Goal: Information Seeking & Learning: Check status

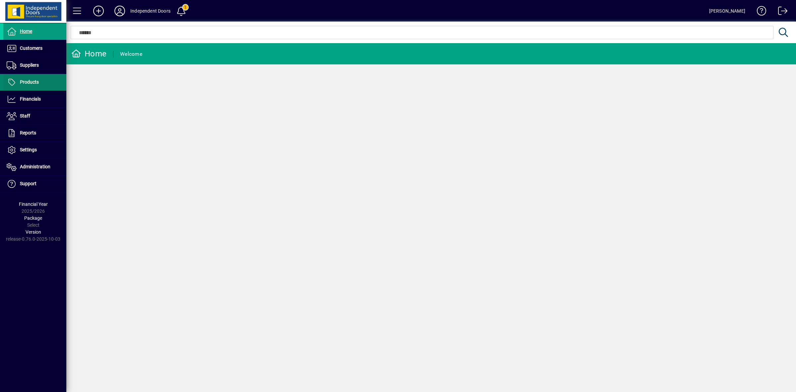
click at [34, 82] on span "Products" at bounding box center [29, 81] width 19 height 5
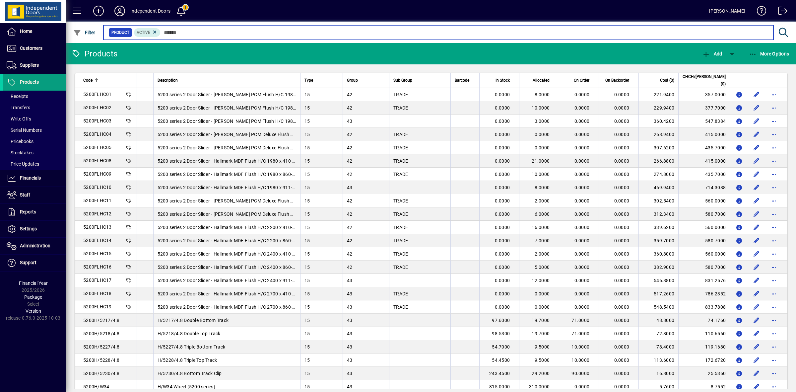
click at [174, 29] on input "text" at bounding box center [465, 32] width 608 height 9
click at [178, 34] on input "text" at bounding box center [465, 32] width 608 height 9
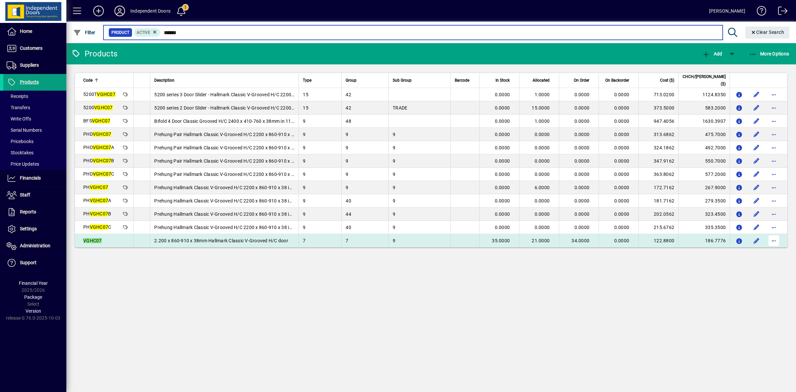
type input "******"
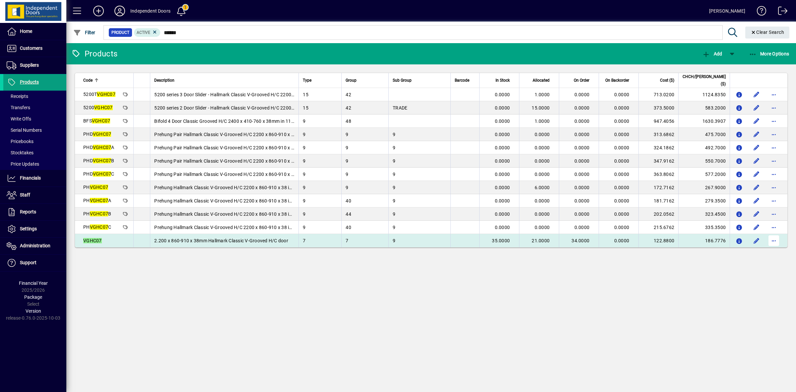
click at [772, 244] on span "button" at bounding box center [774, 241] width 16 height 16
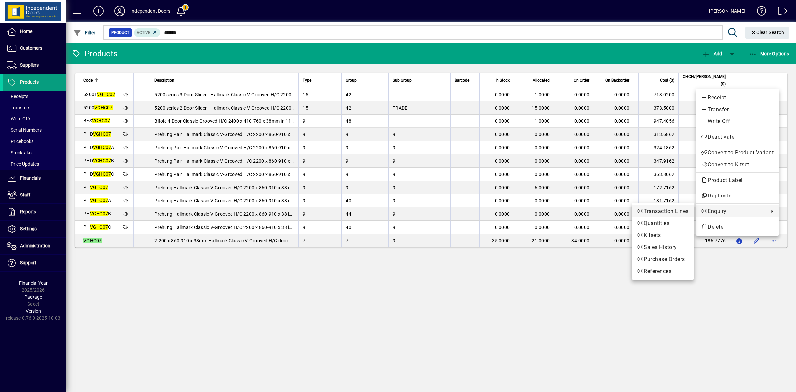
click at [677, 208] on span "Transaction Lines" at bounding box center [662, 211] width 51 height 8
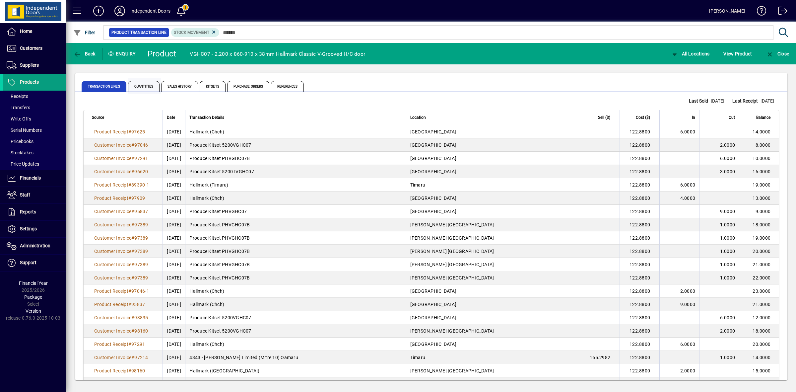
click at [135, 85] on span "Quantities" at bounding box center [144, 86] width 32 height 11
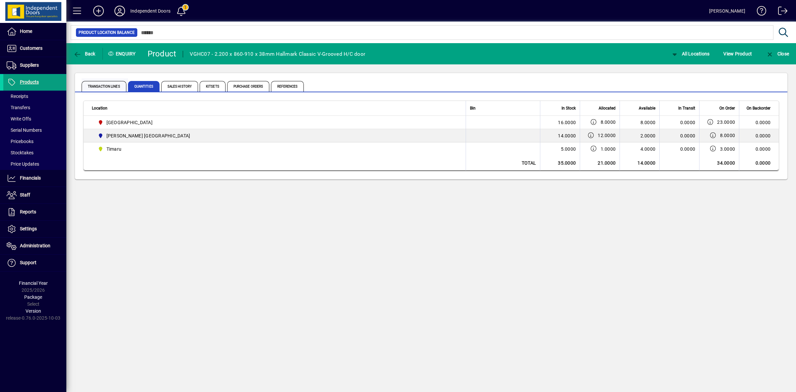
click at [115, 87] on span "Transaction Lines" at bounding box center [104, 86] width 45 height 11
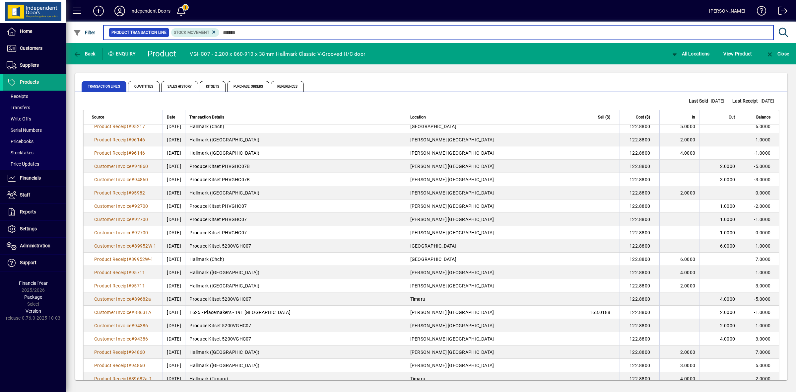
scroll to position [1099, 0]
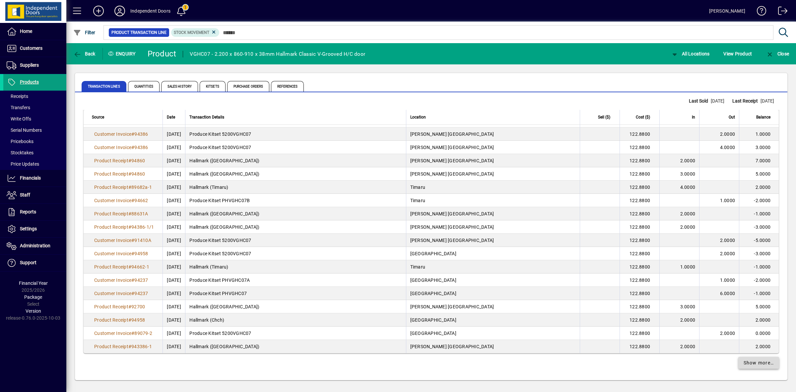
click at [749, 363] on span "Show more…" at bounding box center [759, 362] width 31 height 7
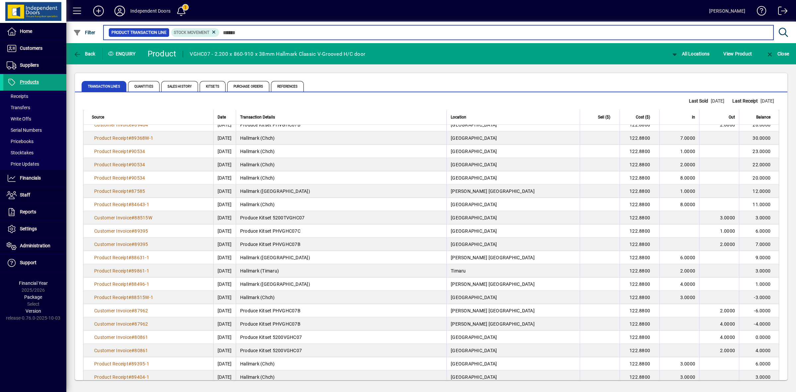
scroll to position [2426, 0]
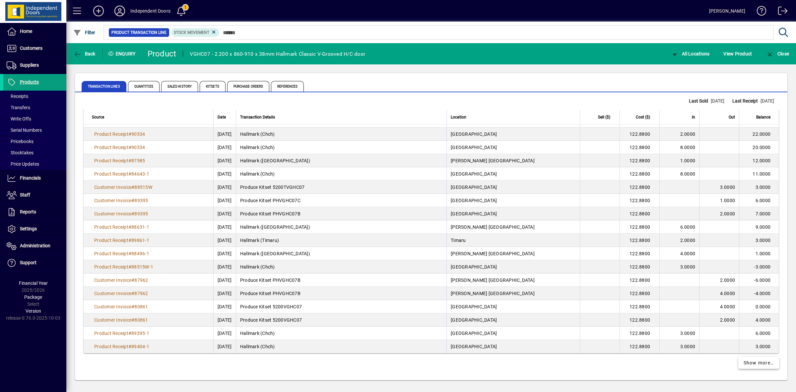
click at [765, 363] on span "Show more…" at bounding box center [759, 362] width 31 height 7
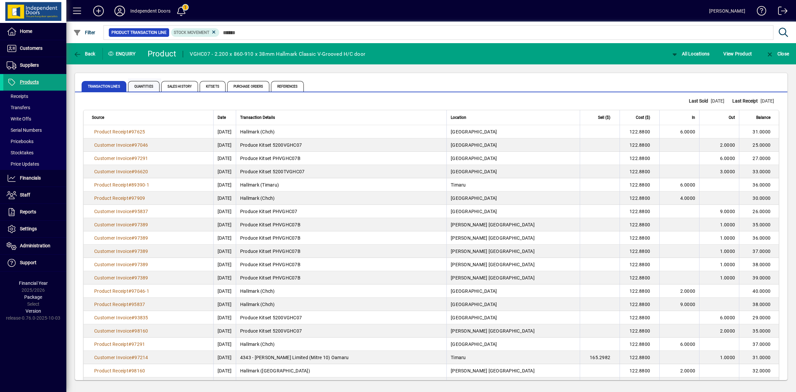
click at [142, 85] on span "Quantities" at bounding box center [144, 86] width 32 height 11
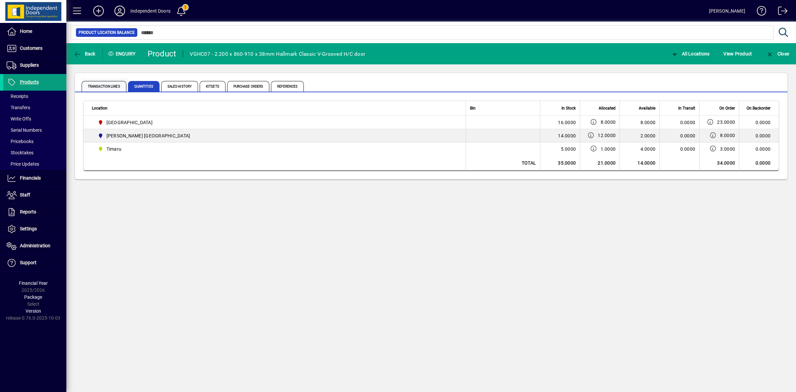
click at [107, 89] on span "Transaction Lines" at bounding box center [104, 86] width 45 height 11
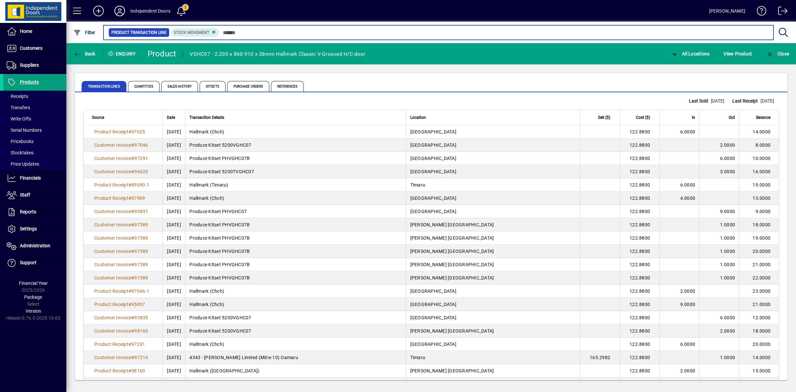
scroll to position [1099, 0]
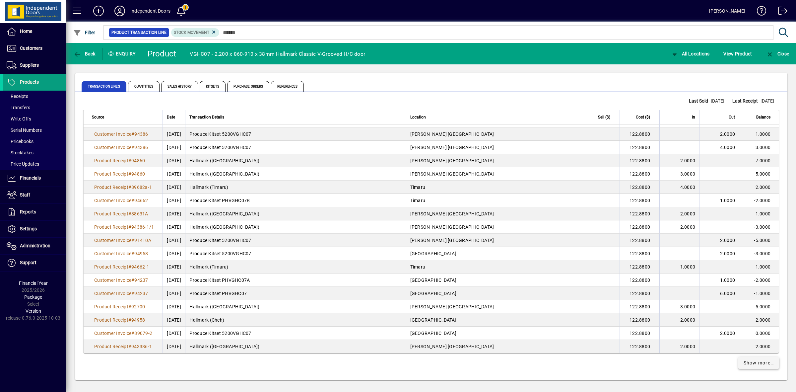
click at [755, 362] on span "Show more…" at bounding box center [759, 362] width 31 height 7
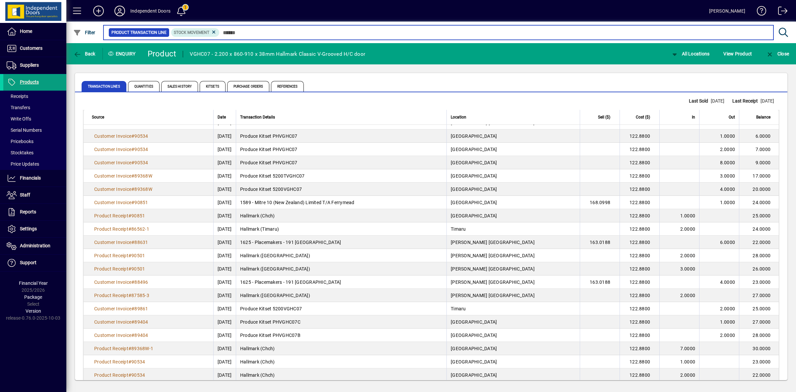
scroll to position [2426, 0]
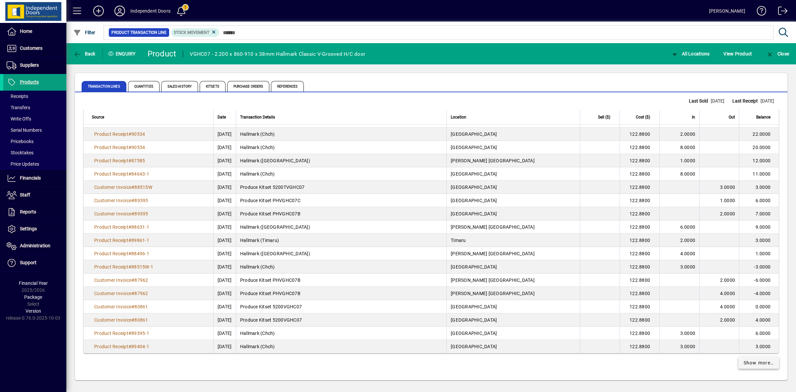
click at [747, 365] on span "Show more…" at bounding box center [759, 362] width 31 height 7
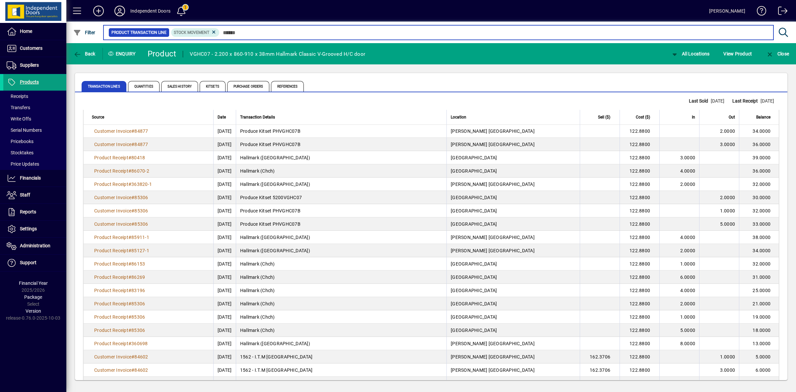
scroll to position [3753, 0]
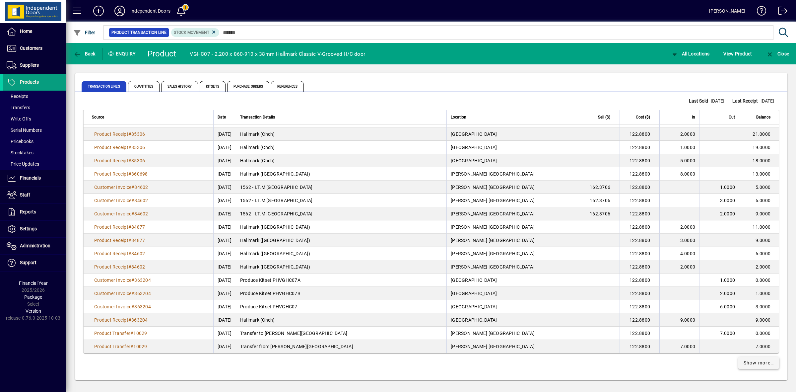
click at [744, 360] on span "Show more…" at bounding box center [759, 362] width 31 height 7
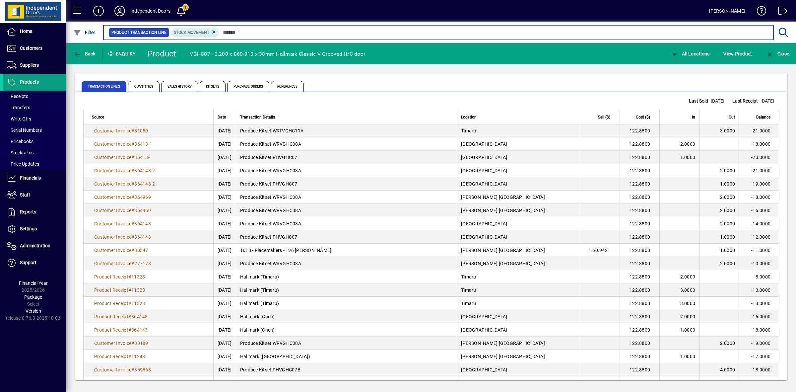
scroll to position [5080, 0]
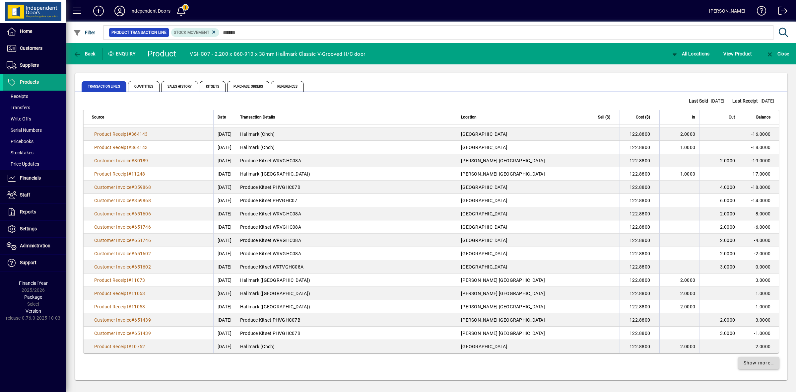
click at [759, 362] on span "Show more…" at bounding box center [759, 362] width 31 height 7
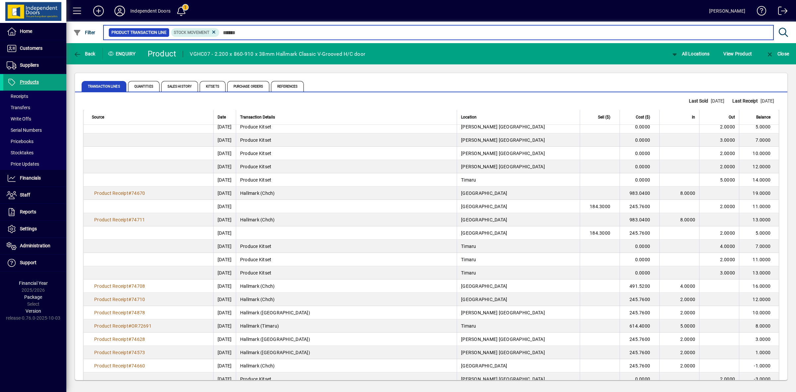
scroll to position [6407, 0]
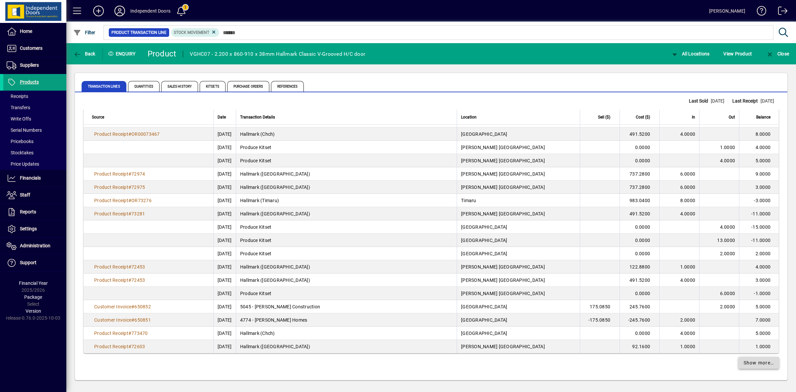
click at [760, 362] on span "Show more…" at bounding box center [759, 362] width 31 height 7
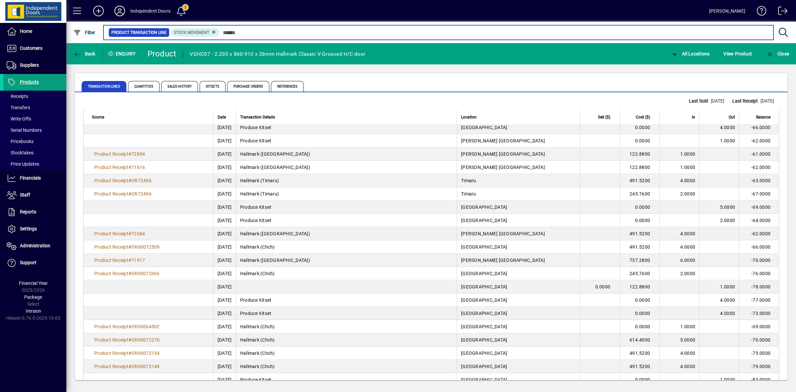
scroll to position [7734, 0]
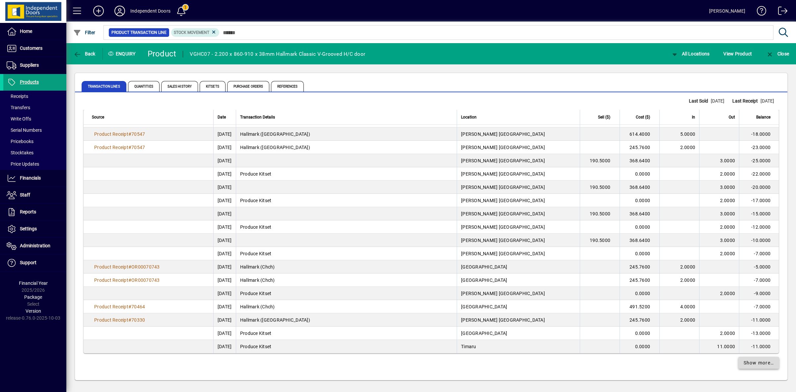
click at [762, 363] on span "Show more…" at bounding box center [759, 362] width 31 height 7
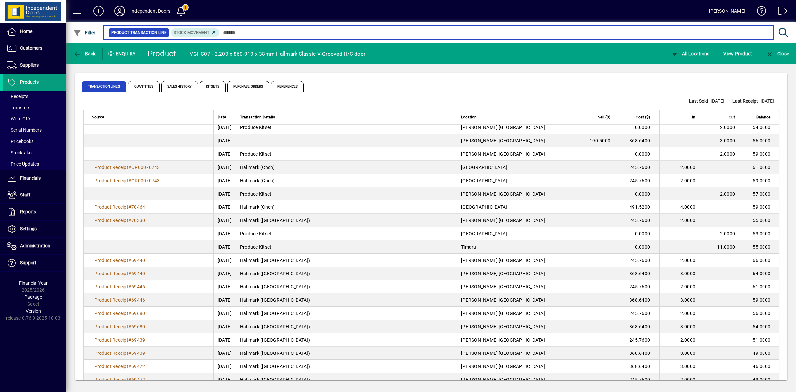
scroll to position [9061, 0]
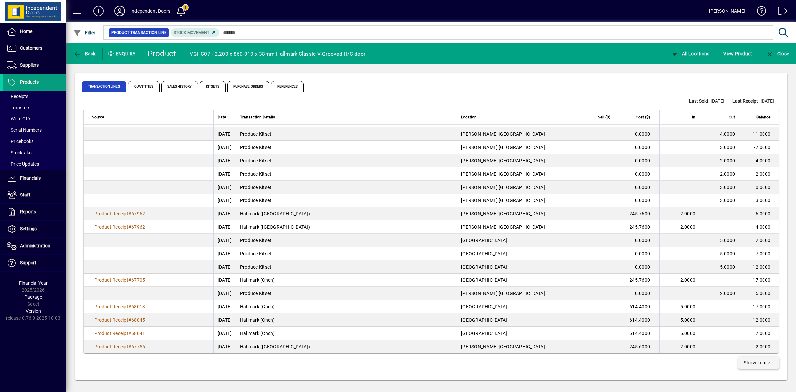
click at [747, 360] on span "Show more…" at bounding box center [759, 362] width 31 height 7
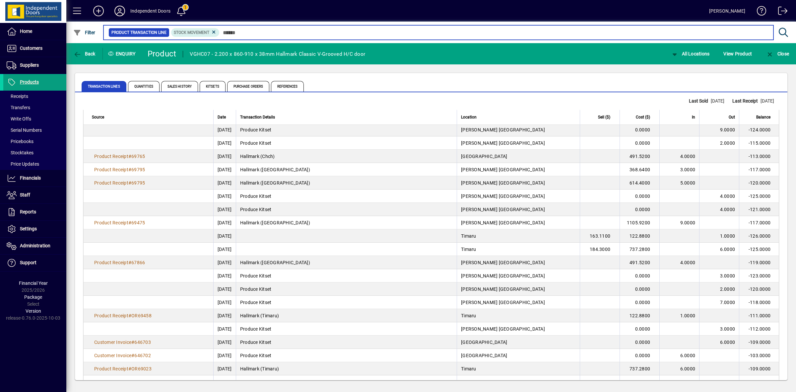
scroll to position [10389, 0]
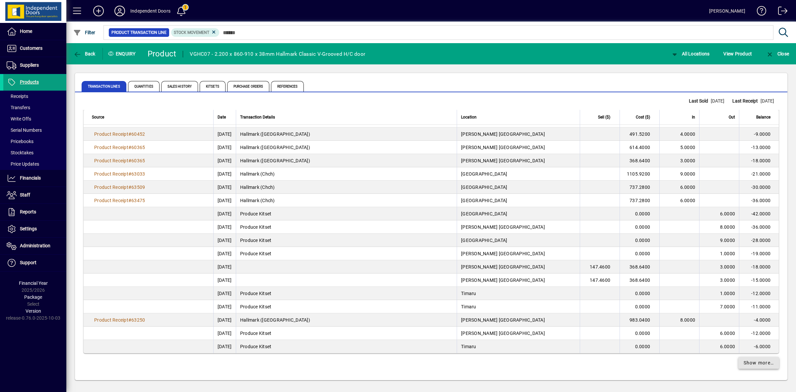
click at [754, 365] on span "Show more…" at bounding box center [759, 362] width 31 height 7
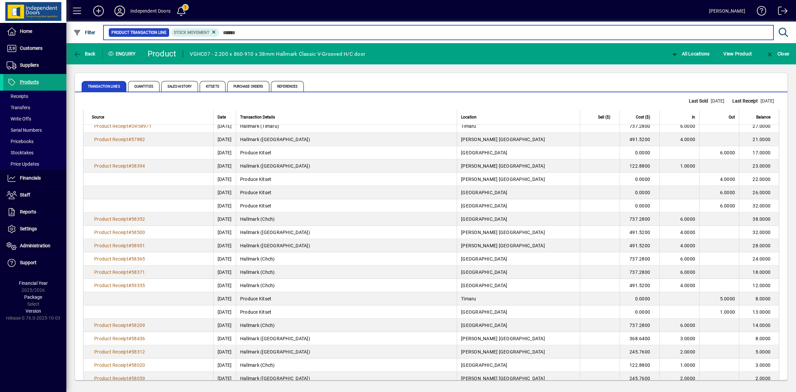
scroll to position [11716, 0]
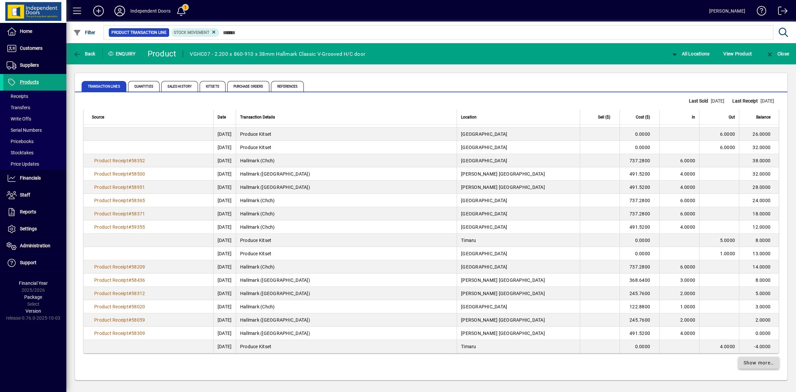
click at [761, 363] on span "Show more…" at bounding box center [759, 362] width 31 height 7
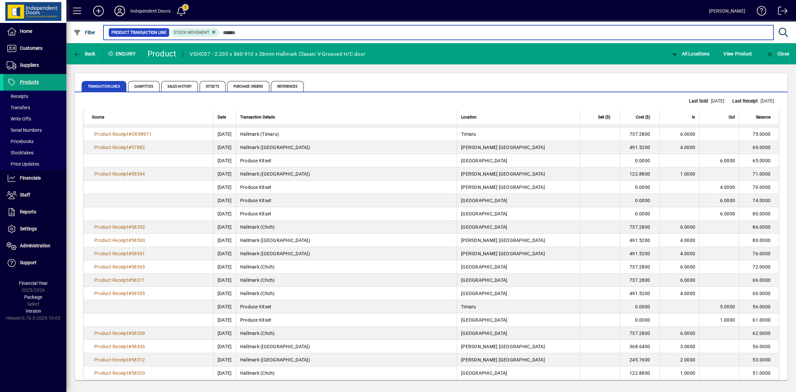
scroll to position [13043, 0]
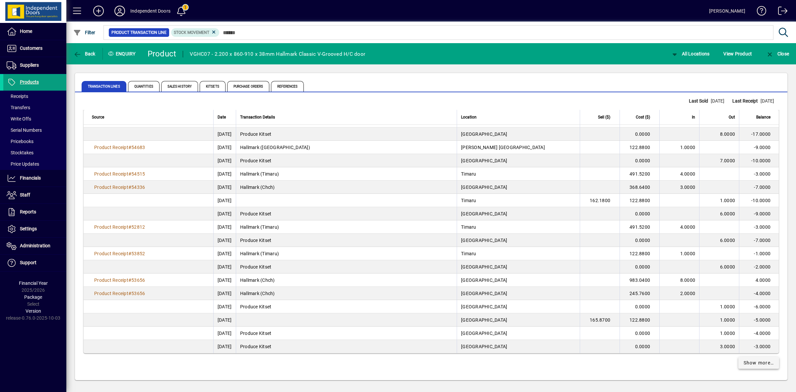
click at [750, 362] on span "Show more…" at bounding box center [759, 362] width 31 height 7
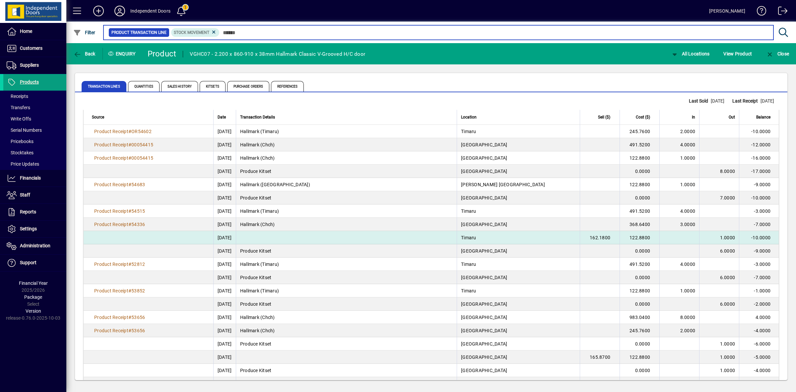
scroll to position [12960, 0]
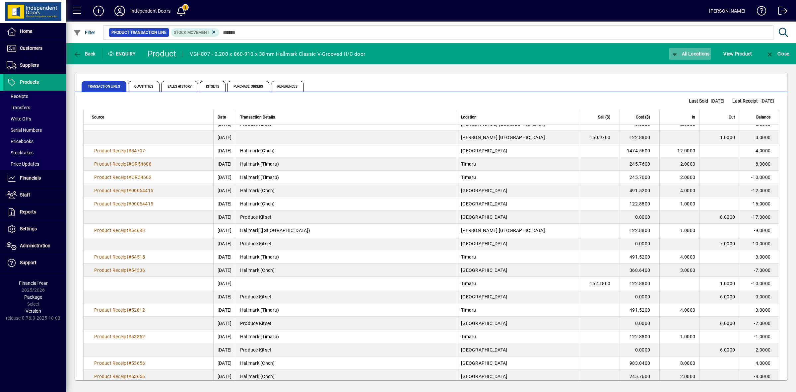
click at [689, 55] on span "All Locations" at bounding box center [690, 53] width 39 height 5
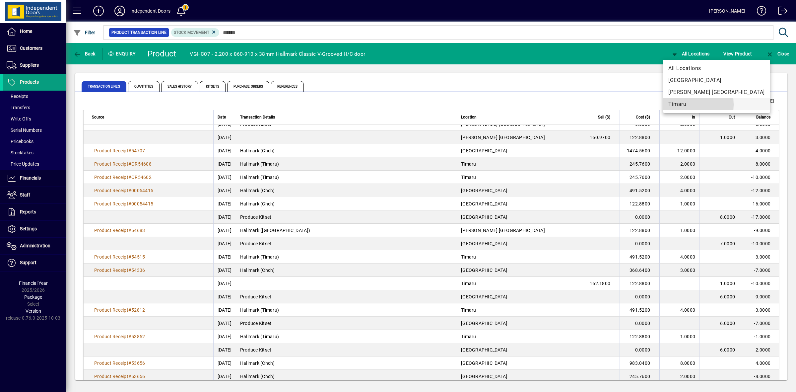
click at [680, 105] on span "Timaru" at bounding box center [717, 104] width 97 height 8
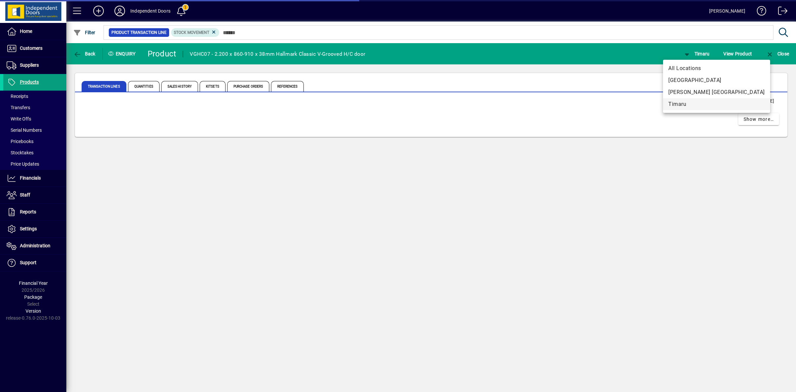
scroll to position [0, 0]
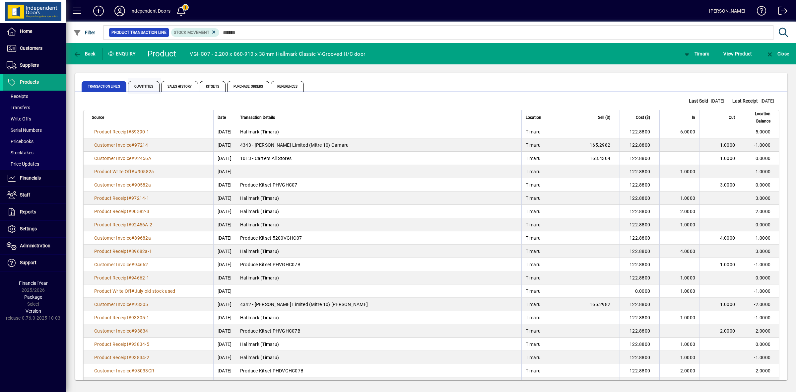
click at [143, 87] on span "Quantities" at bounding box center [144, 86] width 32 height 11
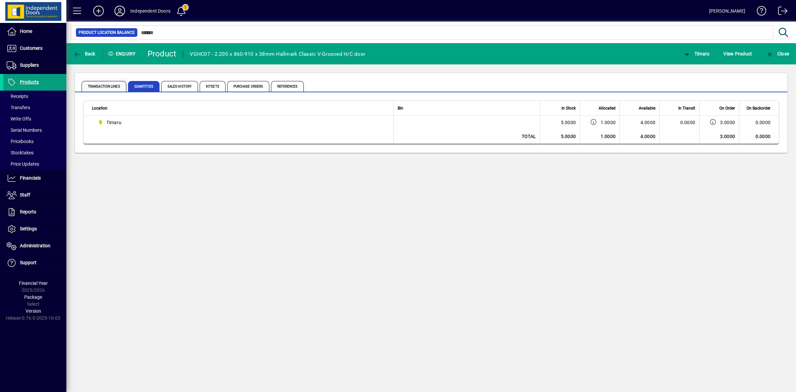
click at [106, 87] on span "Transaction Lines" at bounding box center [104, 86] width 45 height 11
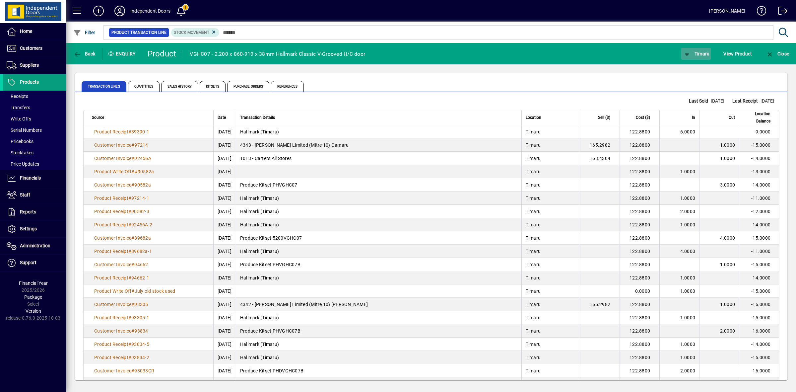
click at [697, 56] on span "button" at bounding box center [696, 54] width 30 height 16
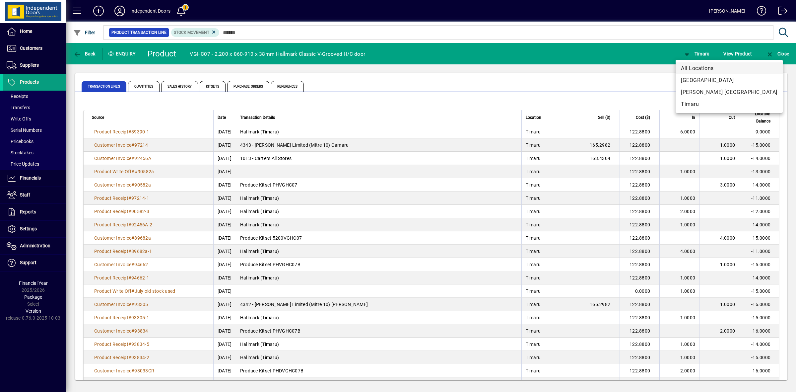
click at [696, 68] on span "All Locations" at bounding box center [729, 68] width 97 height 8
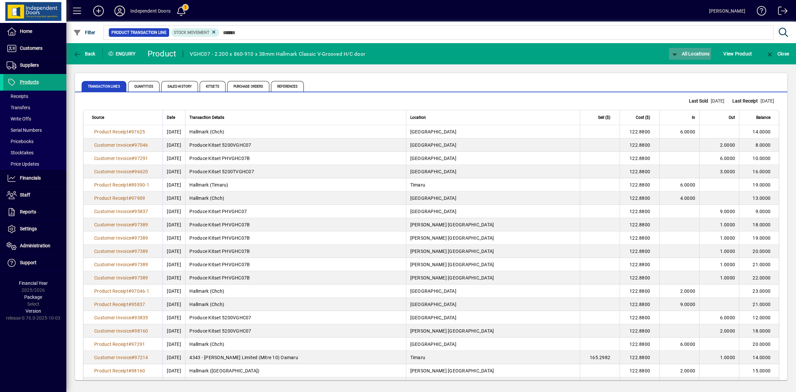
click at [691, 50] on span "button" at bounding box center [690, 54] width 42 height 16
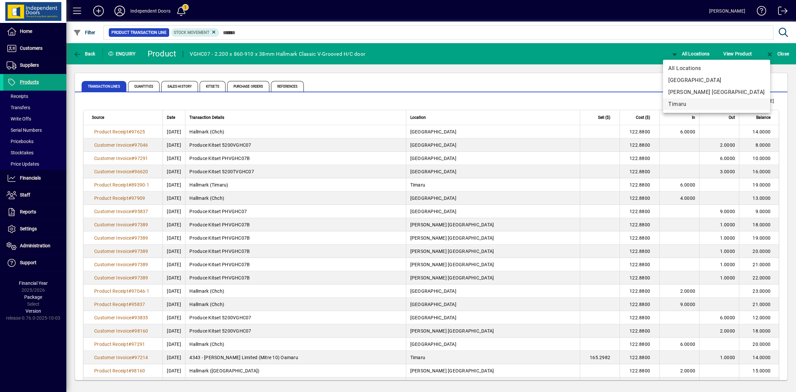
click at [683, 103] on span "Timaru" at bounding box center [717, 104] width 97 height 8
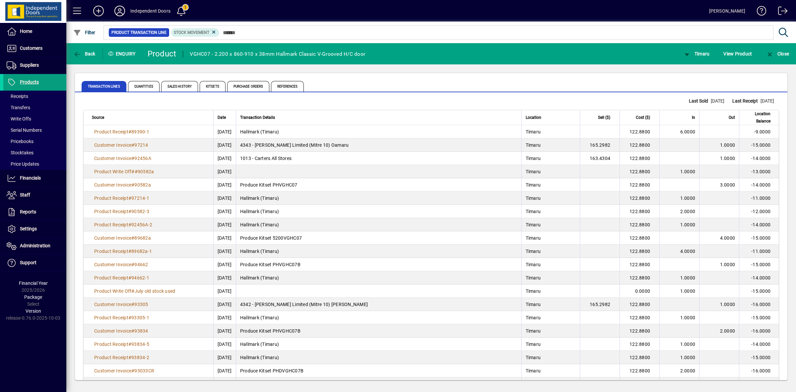
click at [142, 83] on span "Quantities" at bounding box center [144, 86] width 32 height 11
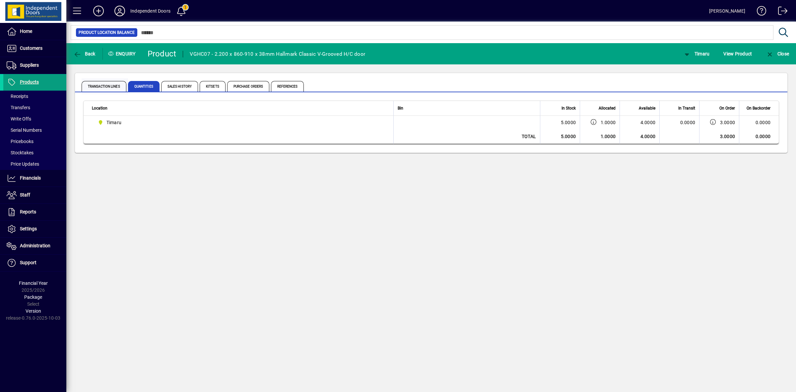
click at [104, 85] on span "Transaction Lines" at bounding box center [104, 86] width 45 height 11
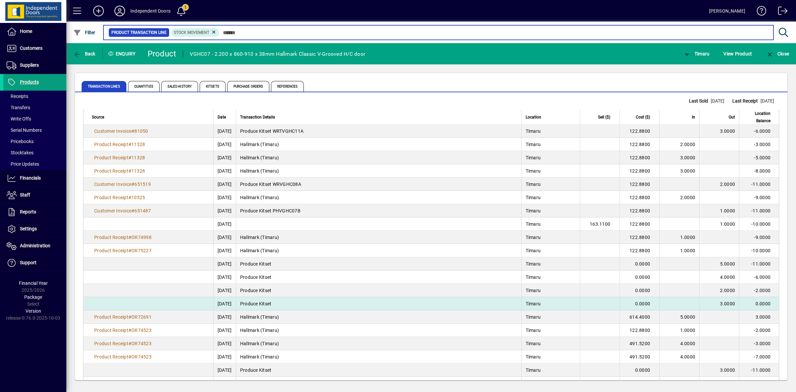
scroll to position [1099, 0]
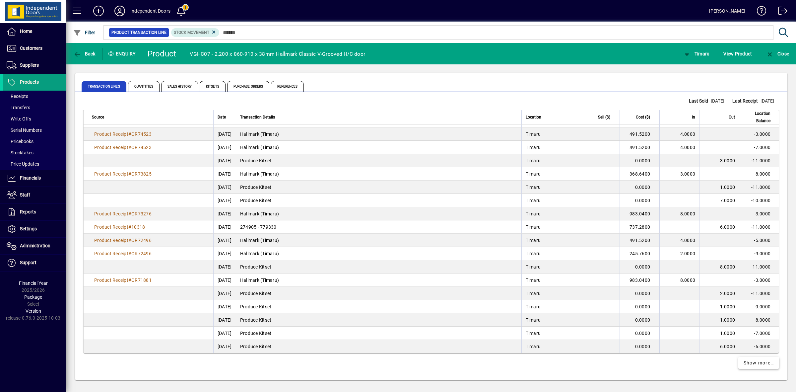
click at [751, 362] on span "Show more…" at bounding box center [759, 362] width 31 height 7
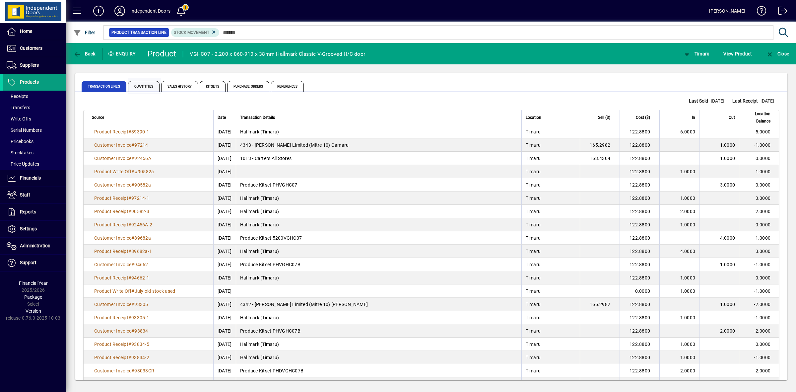
click at [146, 89] on span "Quantities" at bounding box center [144, 86] width 32 height 11
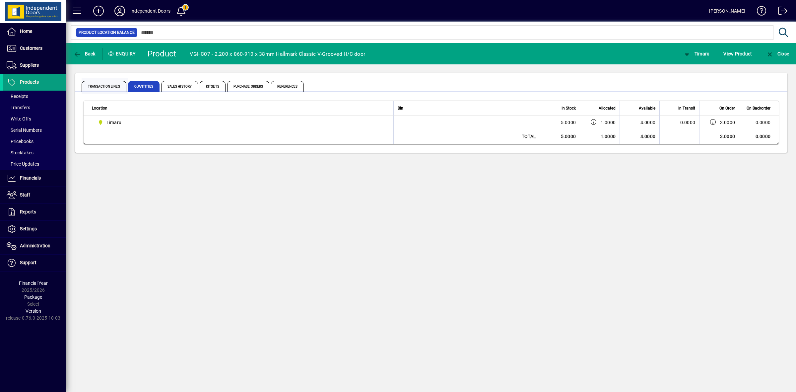
click at [105, 88] on span "Transaction Lines" at bounding box center [104, 86] width 45 height 11
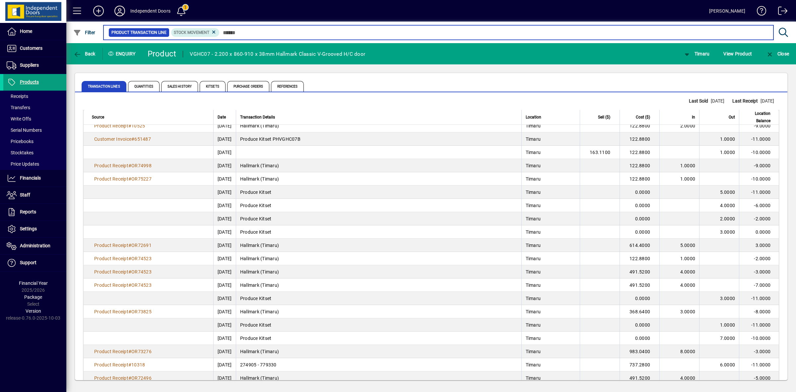
scroll to position [1099, 0]
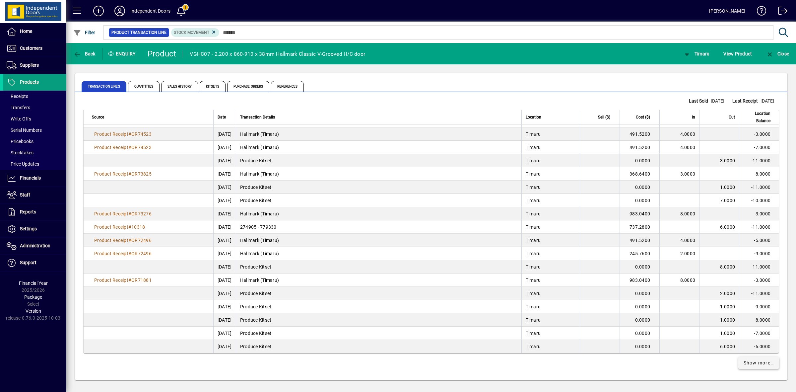
click at [758, 359] on span "Show more…" at bounding box center [759, 362] width 31 height 7
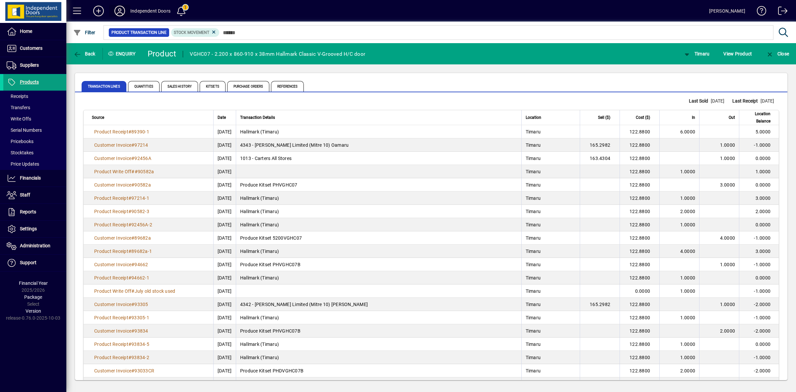
click at [121, 12] on icon at bounding box center [119, 11] width 13 height 11
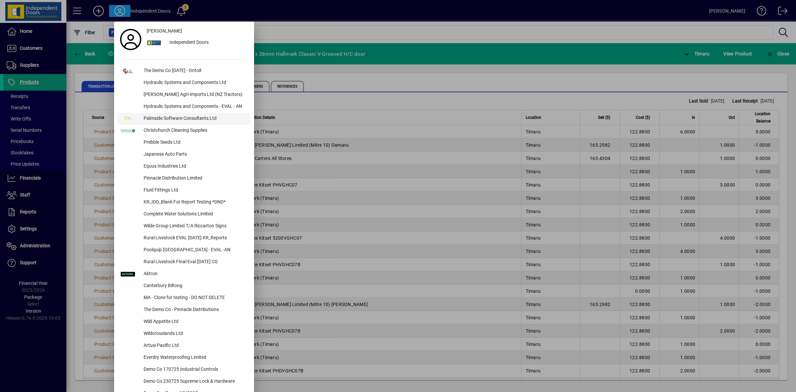
click at [177, 122] on div "Palmside Software Consultants Ltd" at bounding box center [194, 119] width 112 height 12
